Goal: Information Seeking & Learning: Understand process/instructions

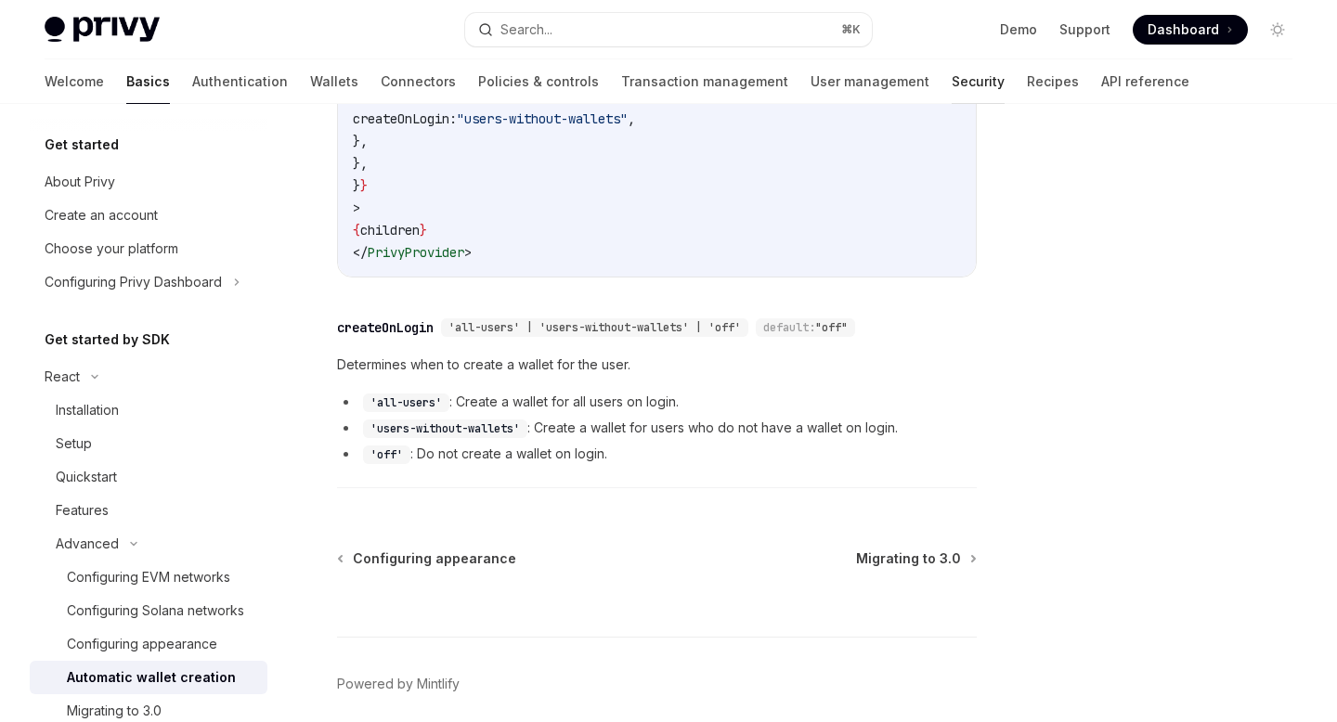
click at [952, 83] on link "Security" at bounding box center [978, 81] width 53 height 45
type textarea "*"
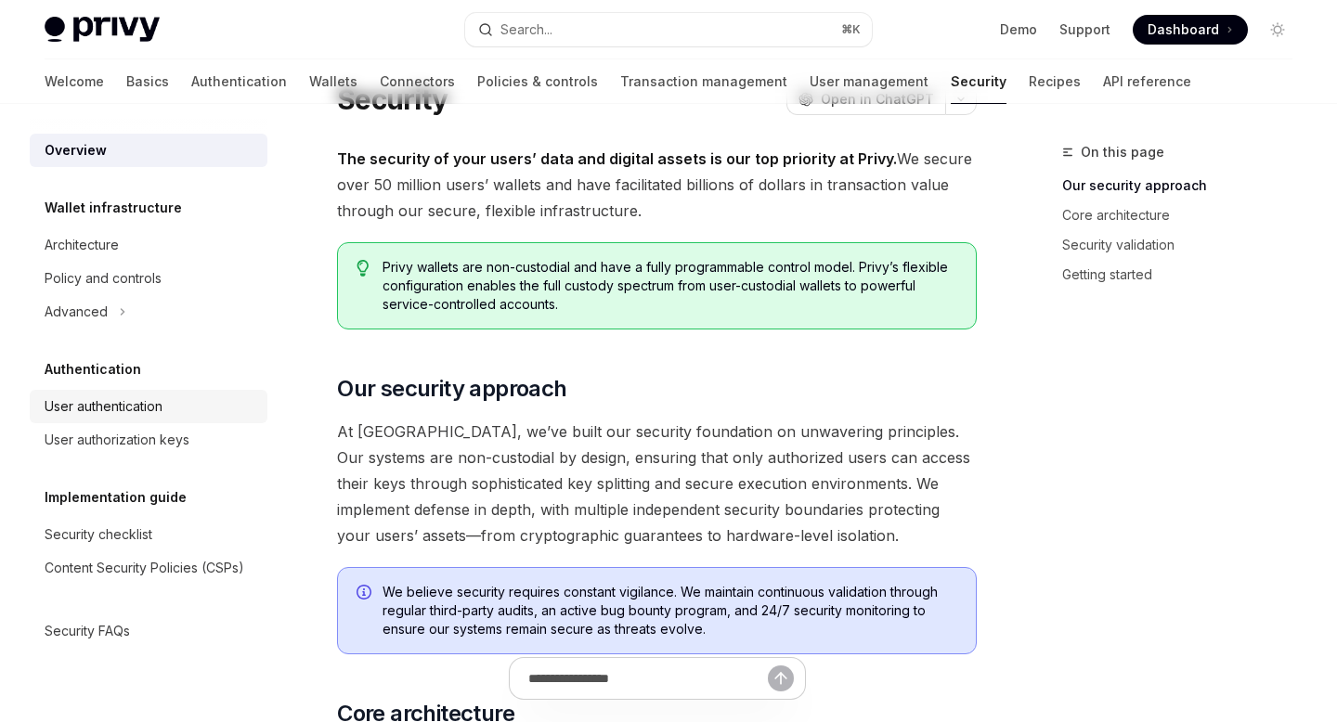
scroll to position [61, 0]
click at [166, 412] on div "User authentication" at bounding box center [151, 406] width 212 height 22
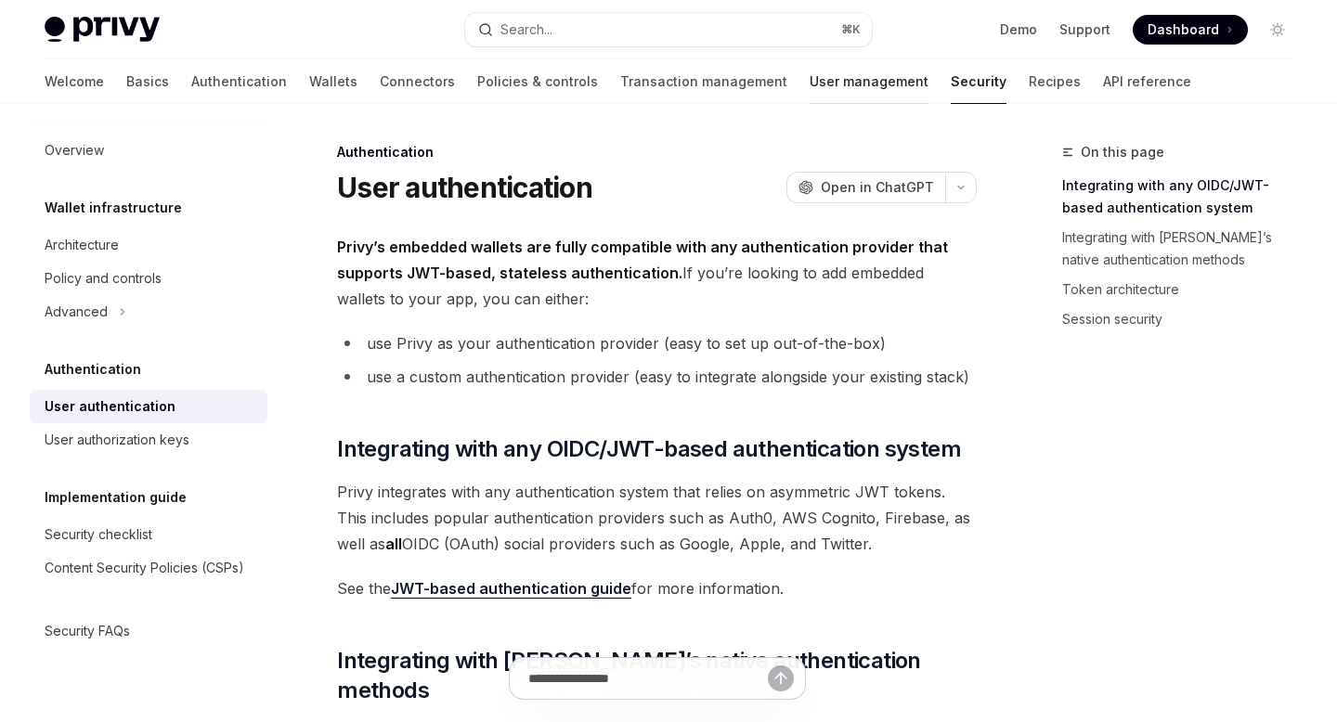
click at [810, 85] on link "User management" at bounding box center [869, 81] width 119 height 45
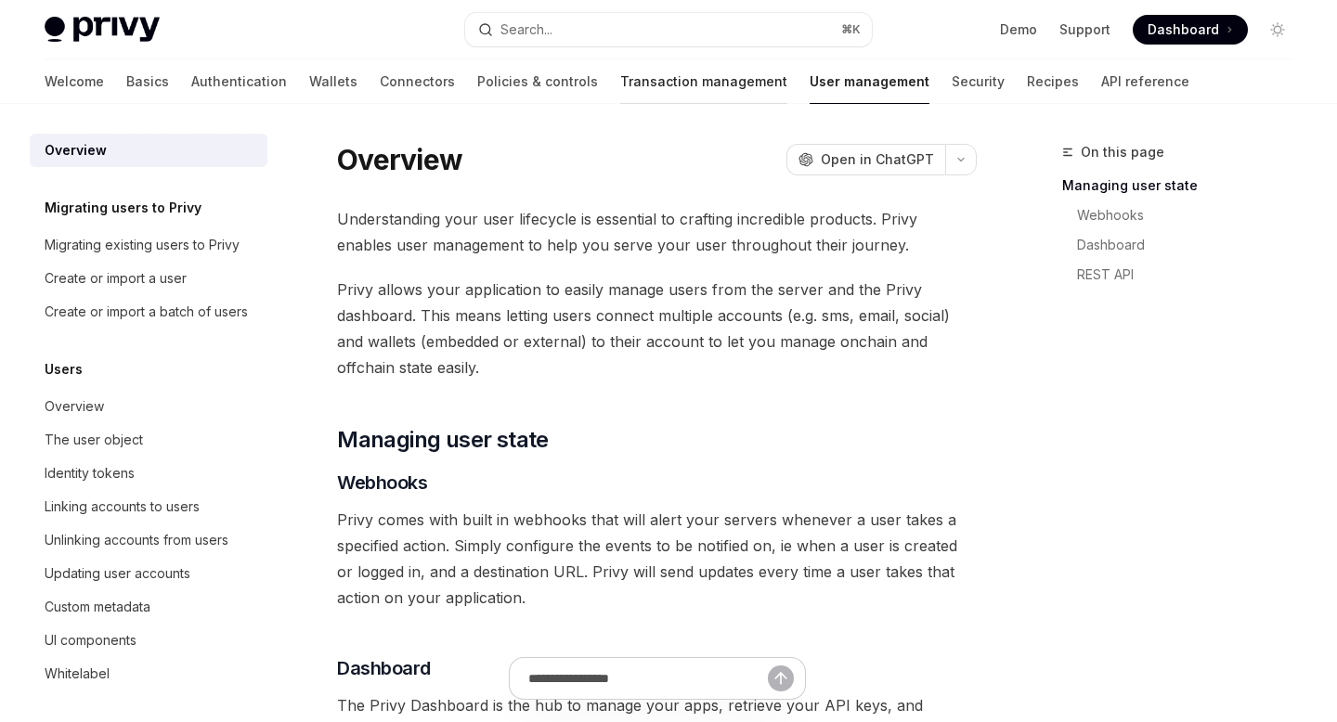
click at [629, 78] on link "Transaction management" at bounding box center [703, 81] width 167 height 45
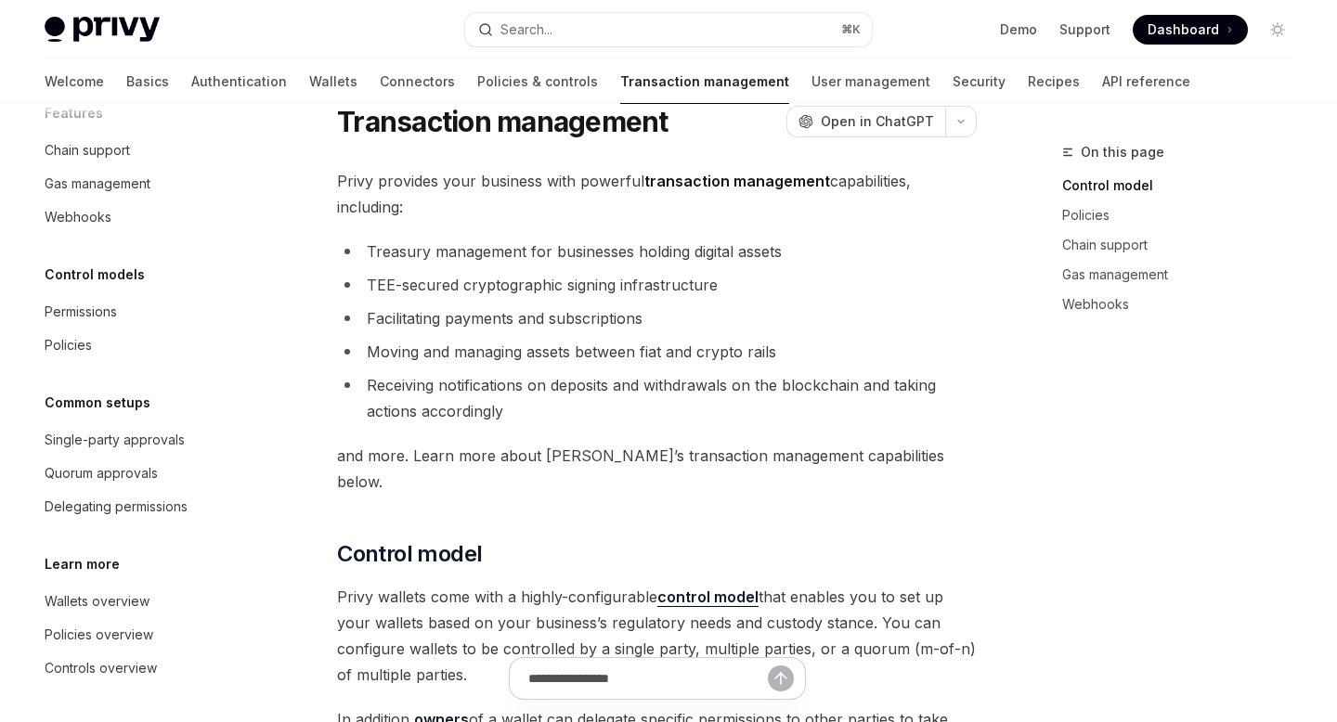
scroll to position [45, 0]
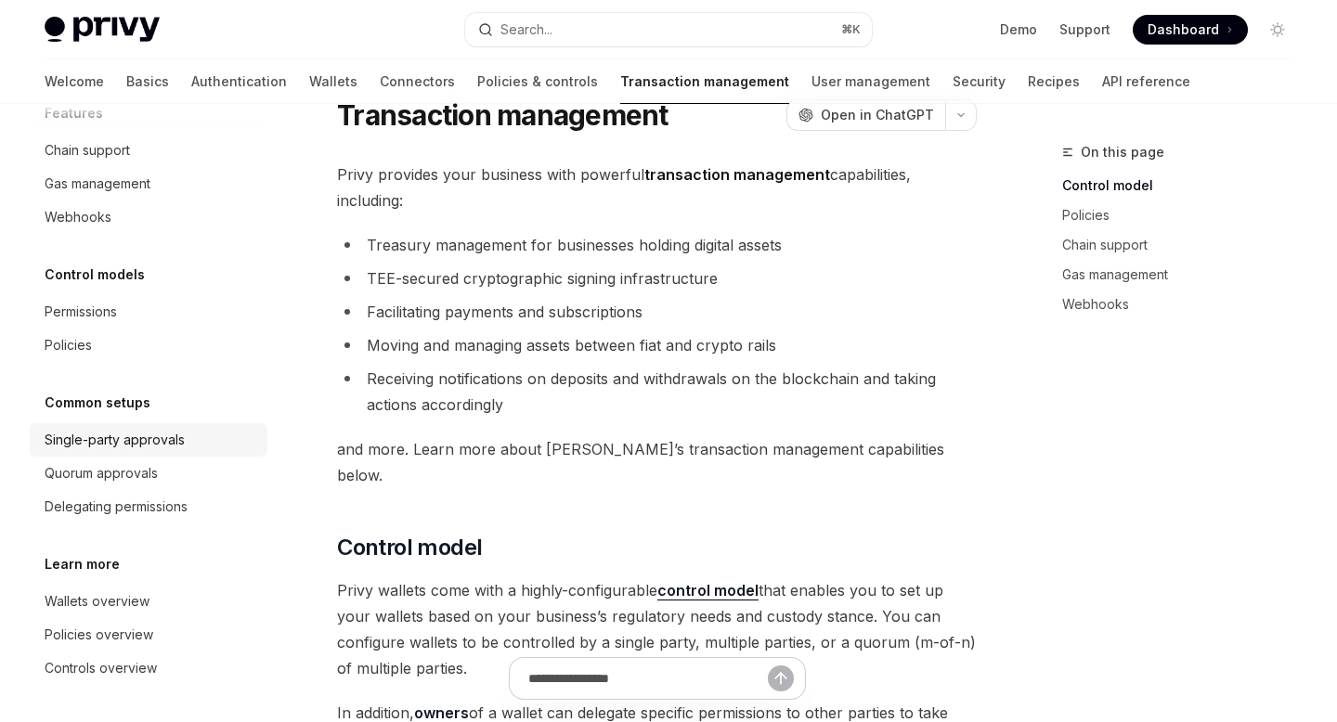
click at [183, 446] on div "Single-party approvals" at bounding box center [115, 440] width 140 height 22
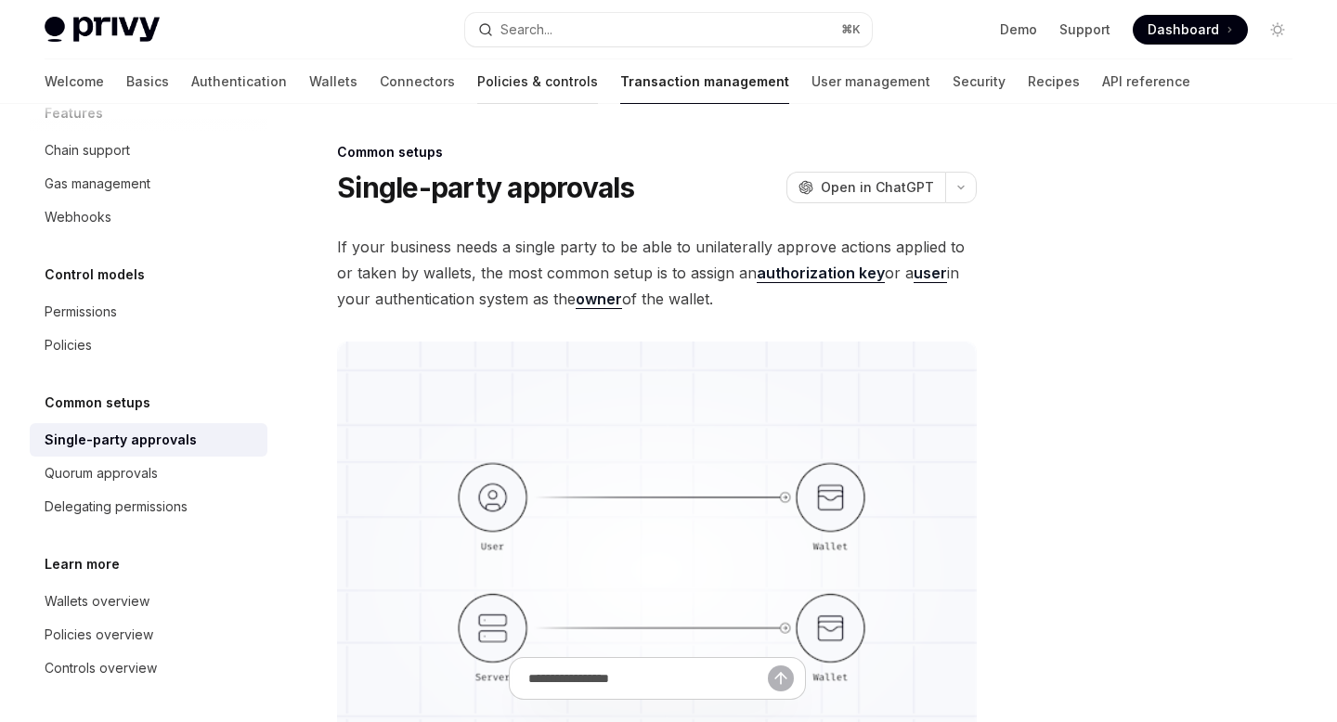
click at [477, 86] on link "Policies & controls" at bounding box center [537, 81] width 121 height 45
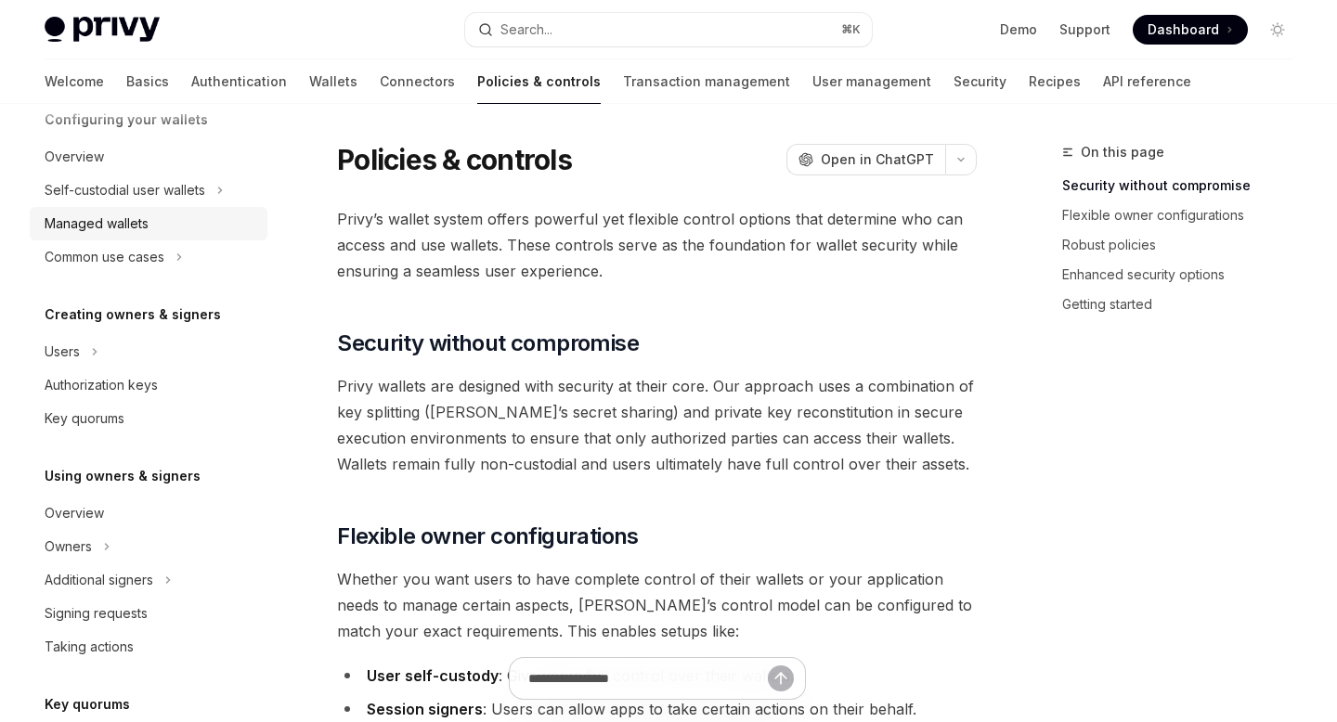
scroll to position [226, 0]
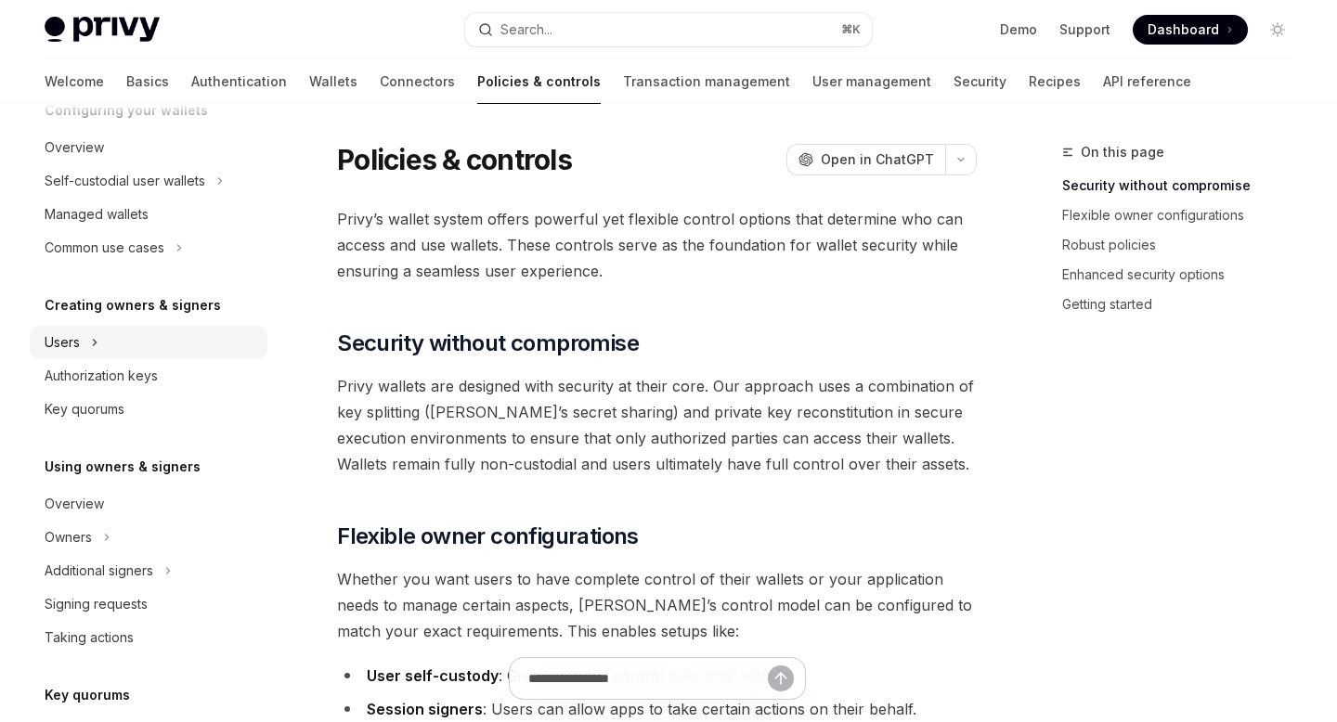
click at [160, 334] on div "Users" at bounding box center [149, 342] width 238 height 33
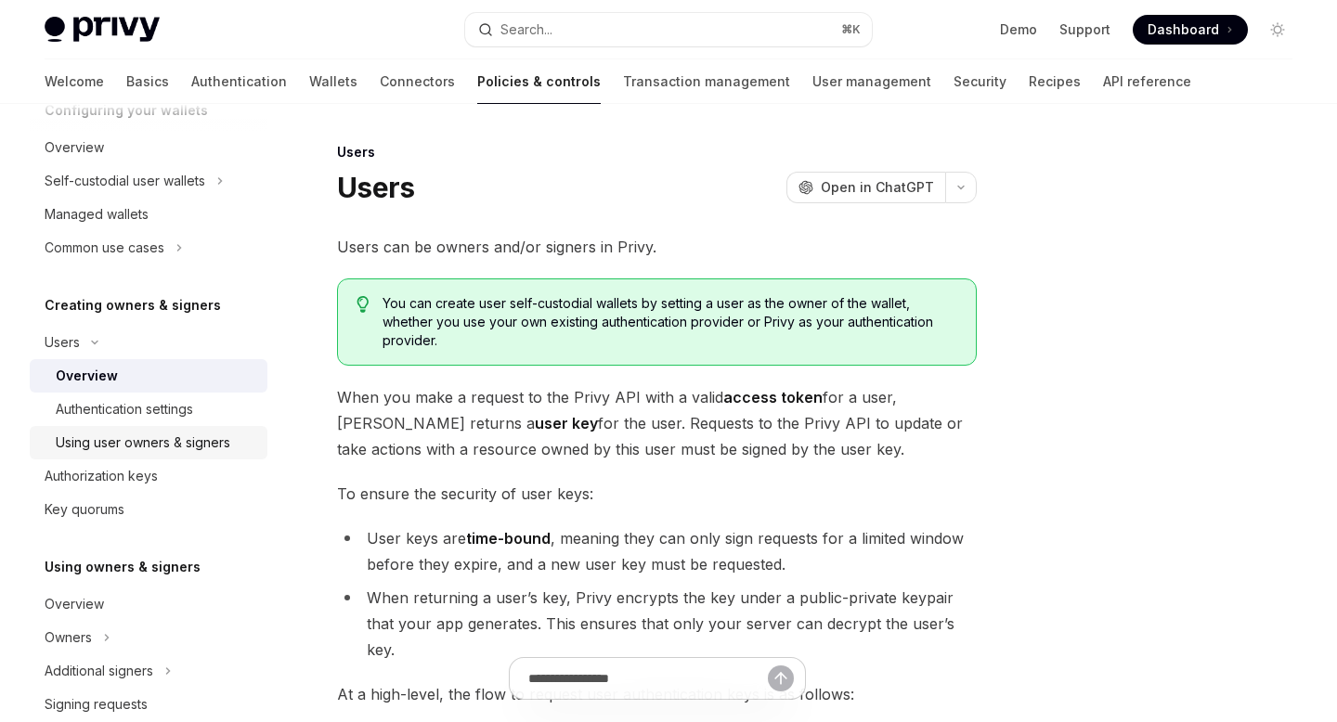
click at [178, 434] on div "Using user owners & signers" at bounding box center [143, 443] width 175 height 22
type textarea "*"
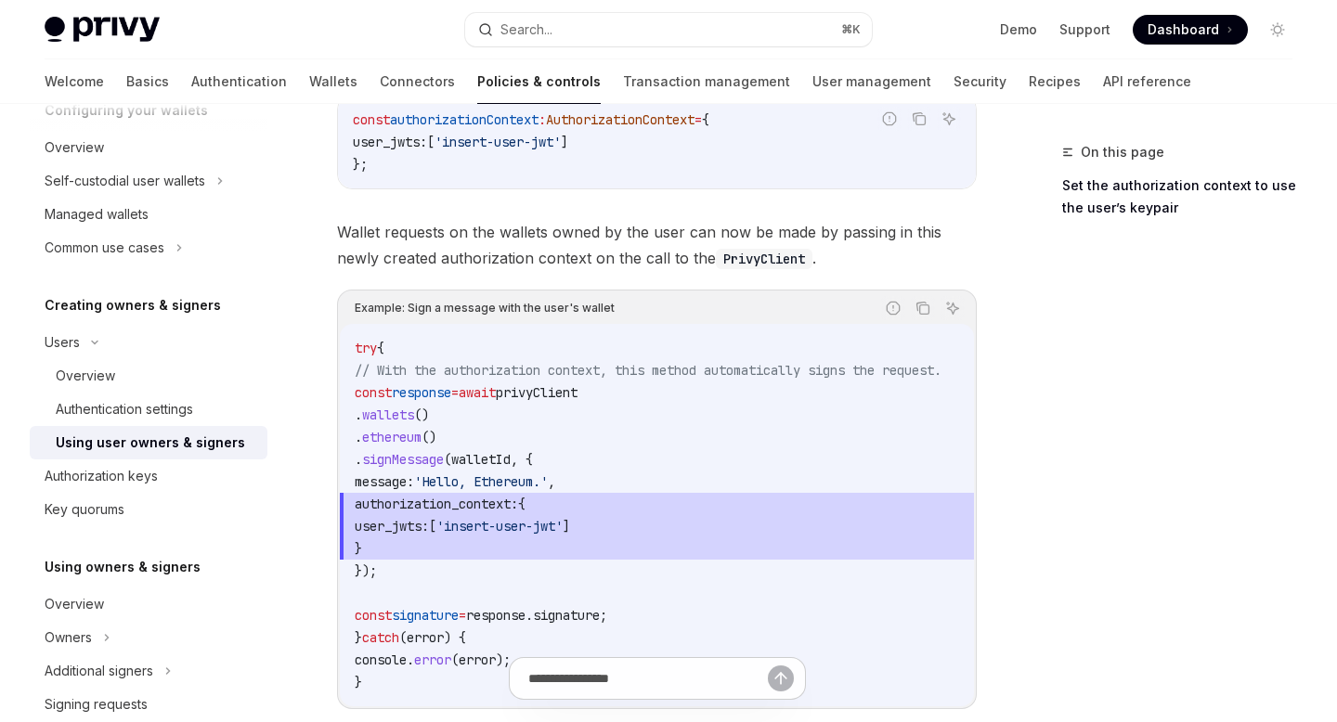
scroll to position [883, 0]
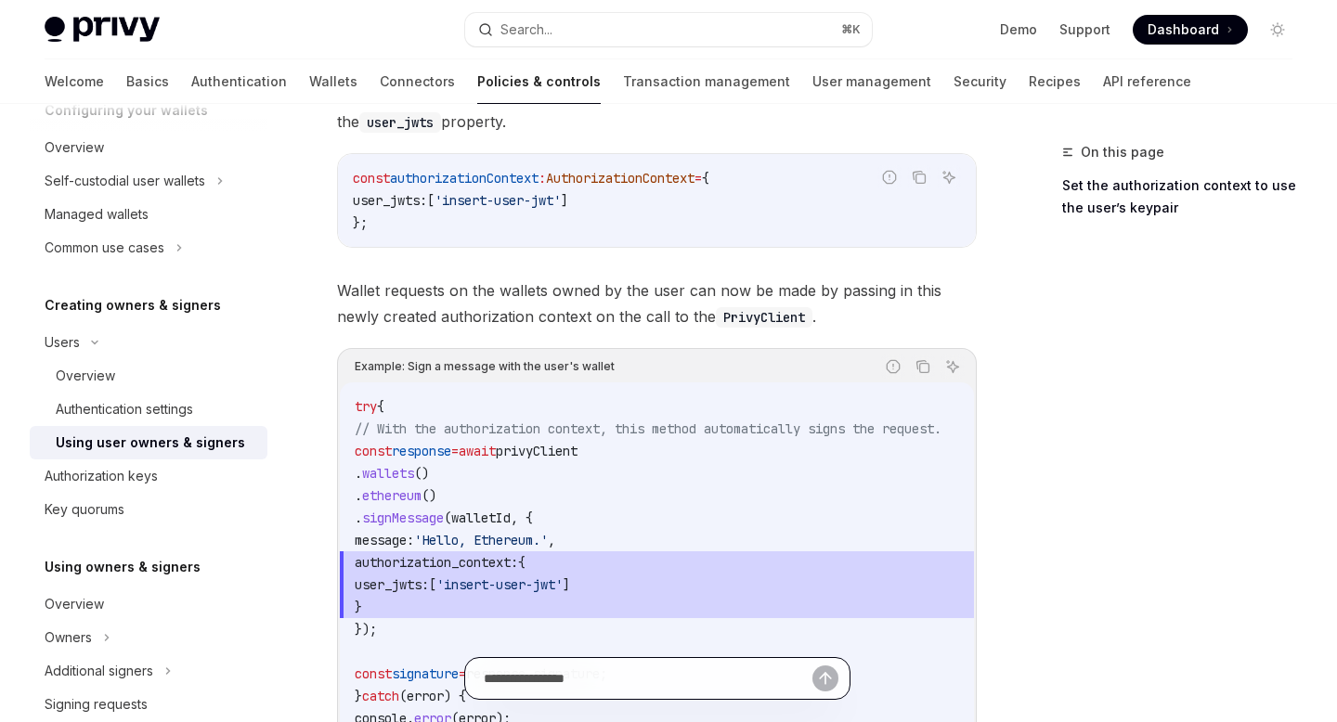
click at [667, 681] on input "text" at bounding box center [648, 678] width 329 height 41
type input "**********"
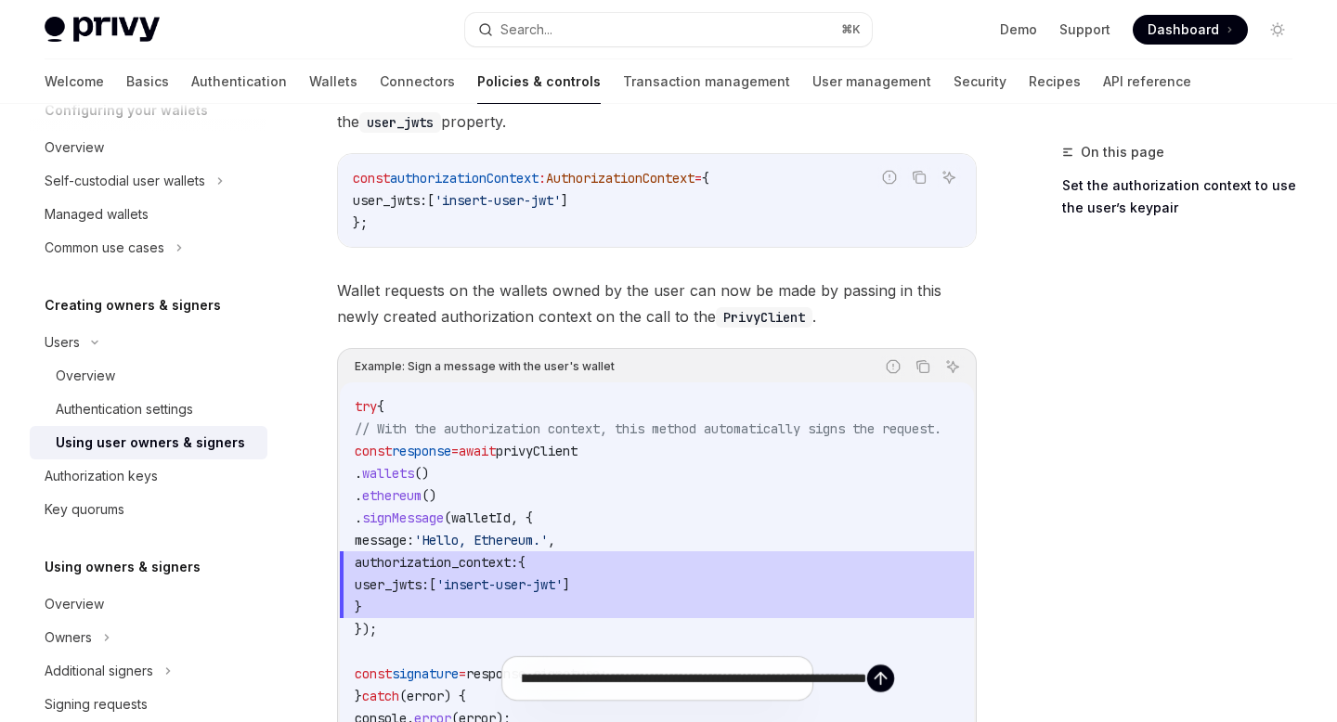
type textarea "*"
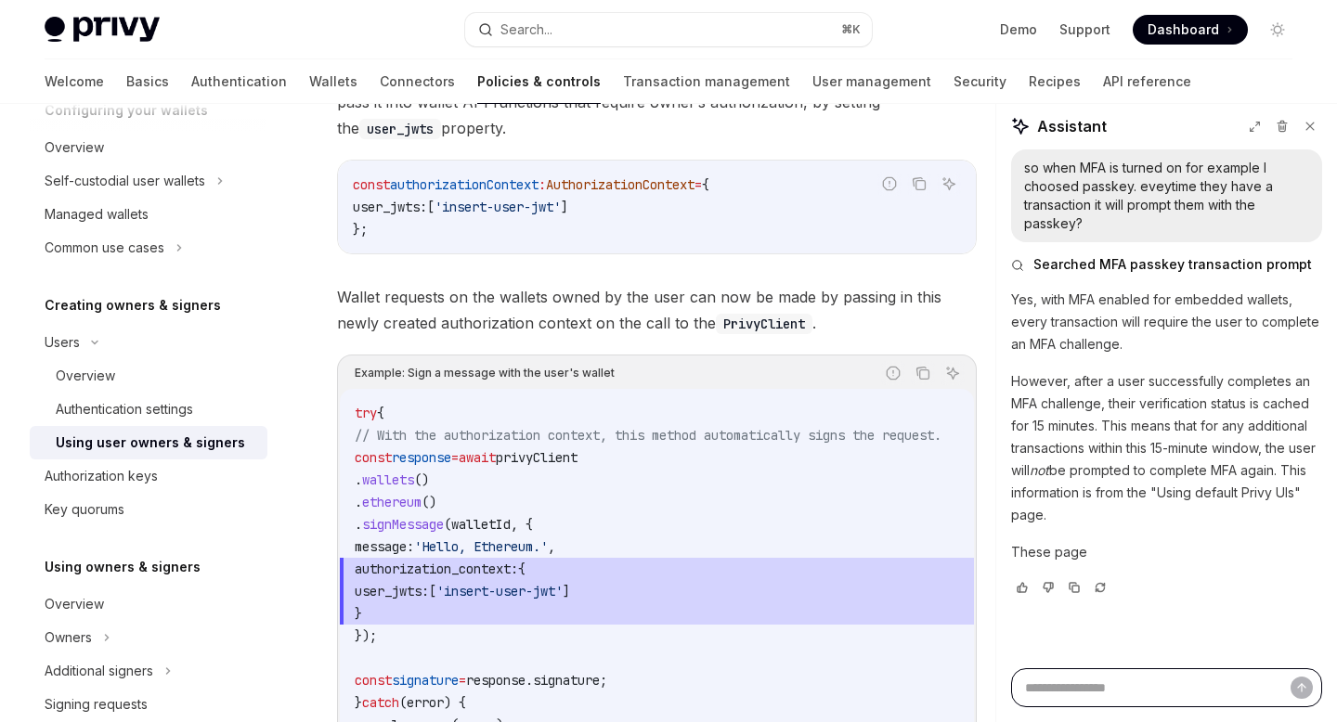
scroll to position [0, 0]
type textarea "*"
